Goal: Task Accomplishment & Management: Use online tool/utility

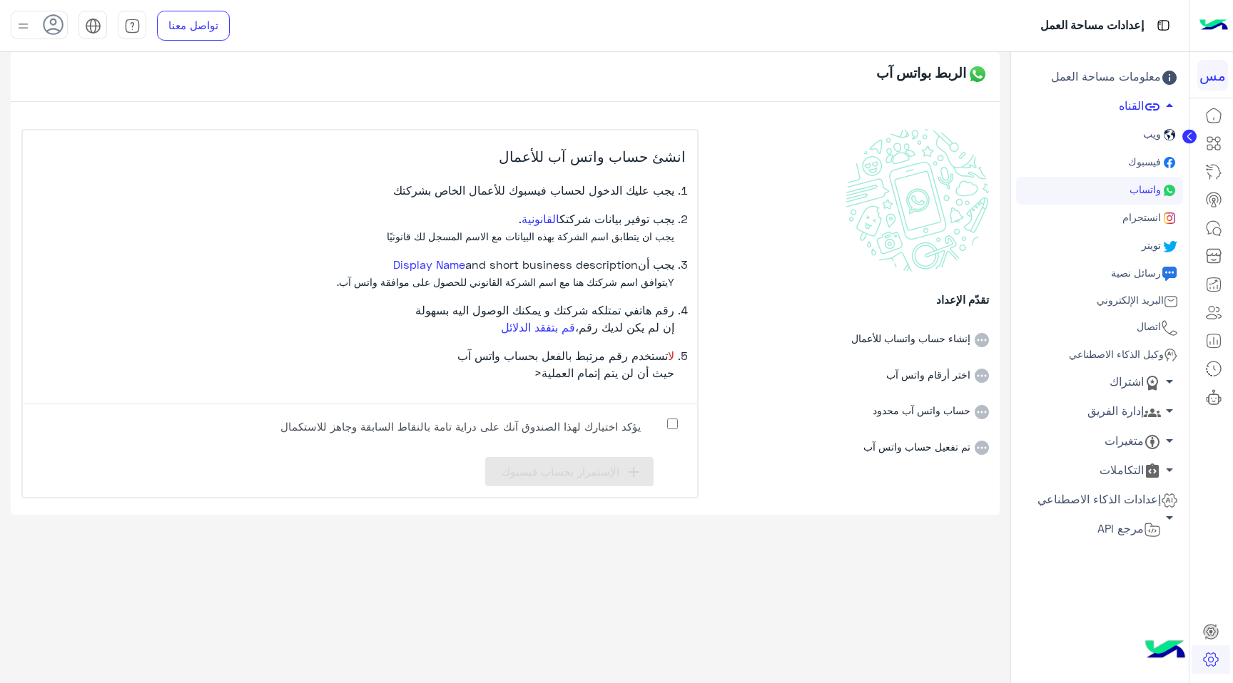
click at [1157, 213] on span "انستجرام" at bounding box center [1139, 217] width 41 height 12
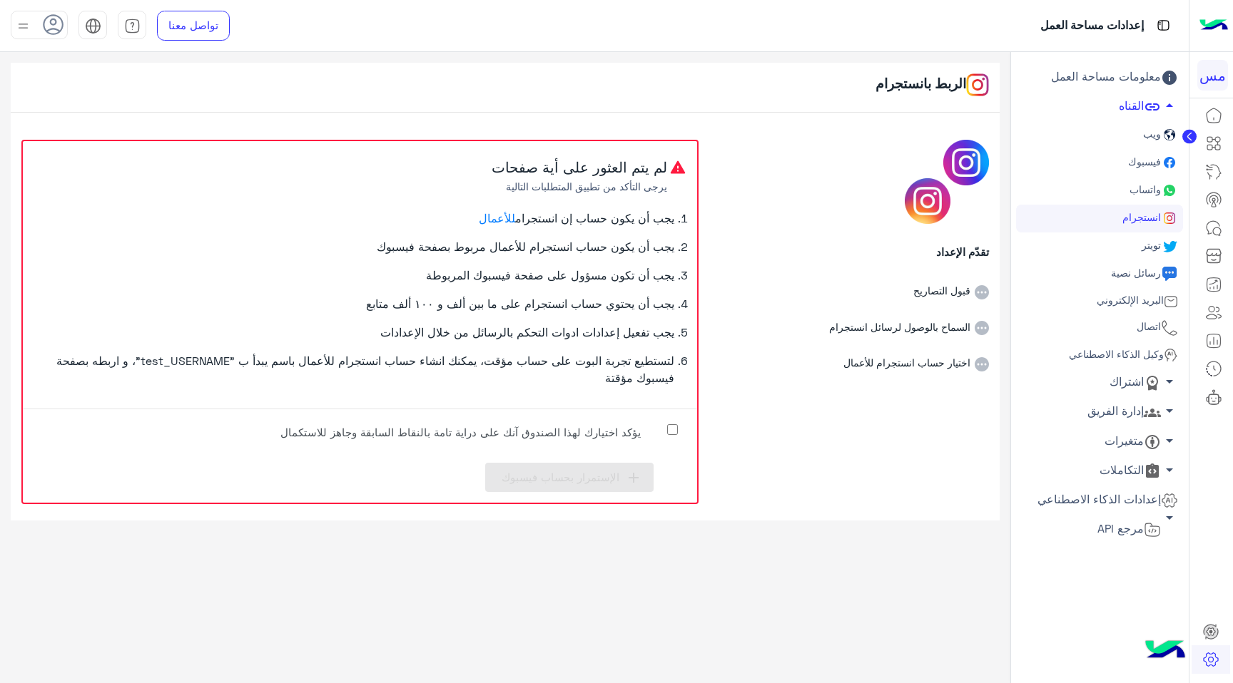
click at [1139, 315] on link "اتصال" at bounding box center [1099, 328] width 167 height 28
click at [1145, 324] on span "اتصال" at bounding box center [1147, 326] width 27 height 12
click at [1154, 328] on span "اتصال" at bounding box center [1147, 326] width 27 height 12
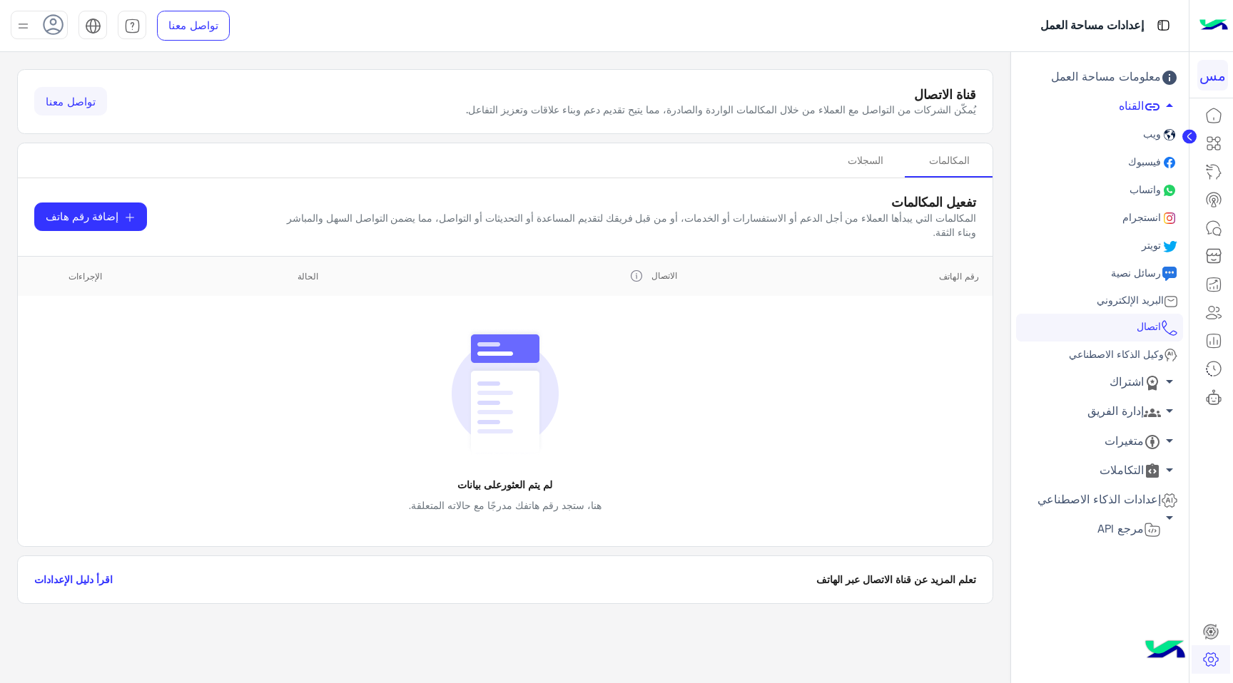
click at [1154, 328] on span "اتصال" at bounding box center [1147, 326] width 27 height 12
click at [124, 213] on icon at bounding box center [129, 217] width 11 height 11
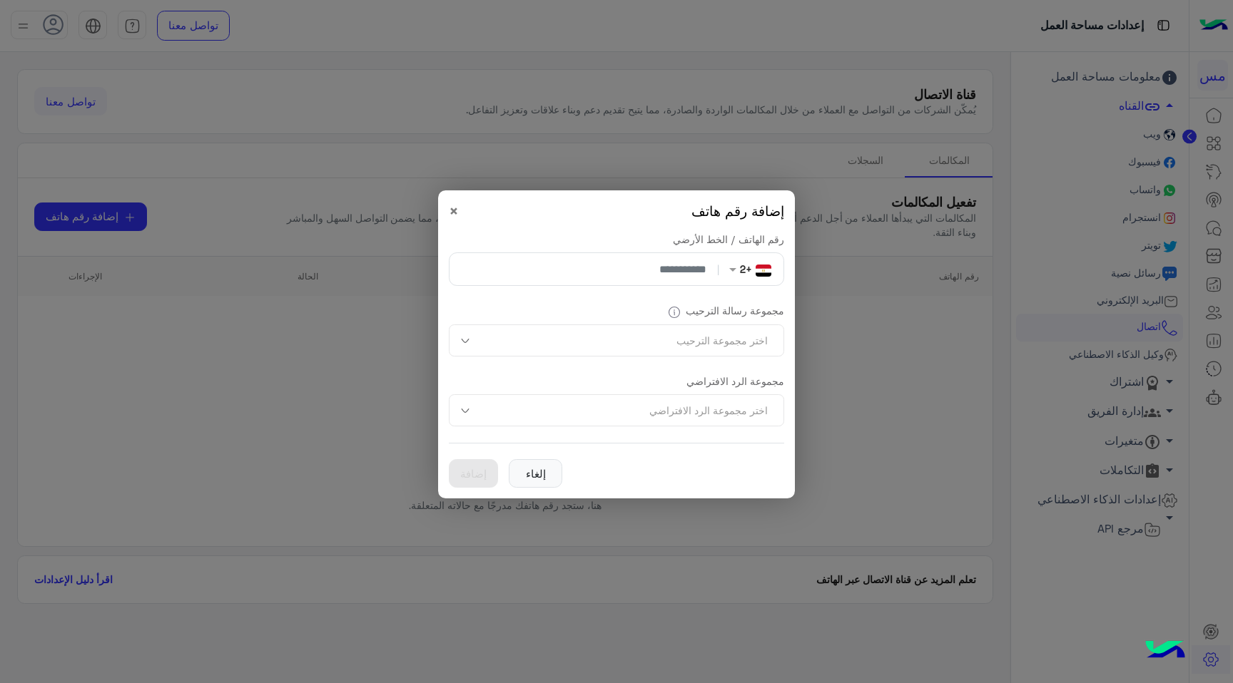
click at [759, 274] on img at bounding box center [764, 271] width 16 height 12
click at [932, 265] on ngb-modal-window "إضافة رقم هاتف × رقم الهاتف / الخط الأرضي بدون فريق +2 | مجموعة رسالة الترحيب ا…" at bounding box center [616, 341] width 1233 height 683
